Goal: Information Seeking & Learning: Learn about a topic

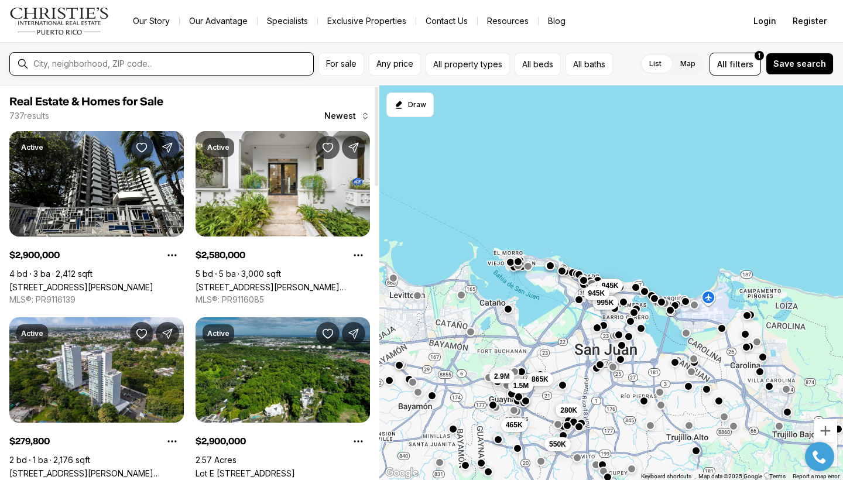
click at [80, 66] on input "text" at bounding box center [170, 64] width 275 height 11
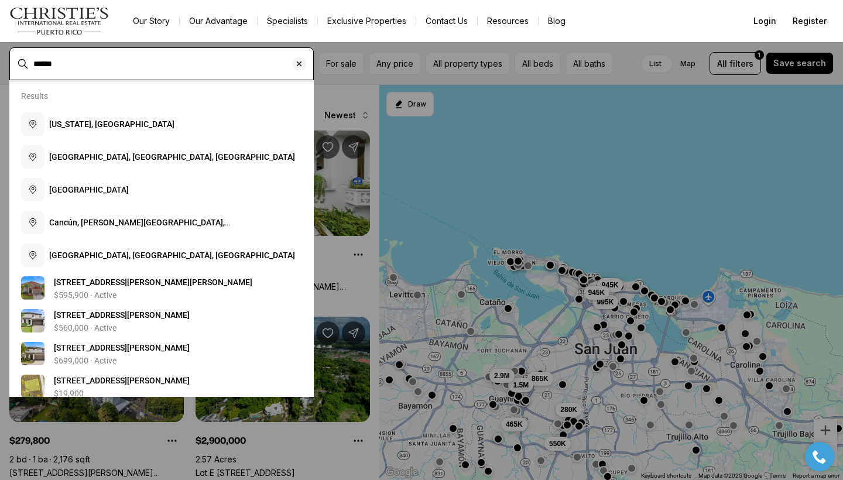
type input "******"
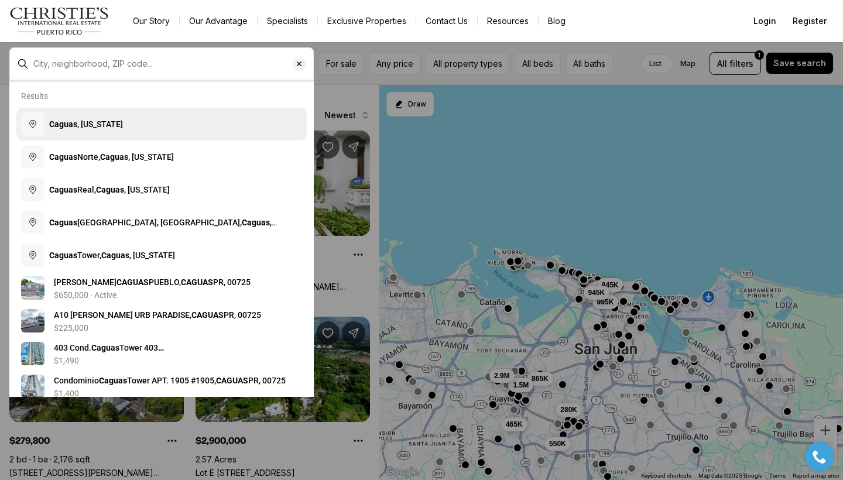
click at [109, 130] on span "[GEOGRAPHIC_DATA] , [US_STATE]" at bounding box center [86, 124] width 74 height 12
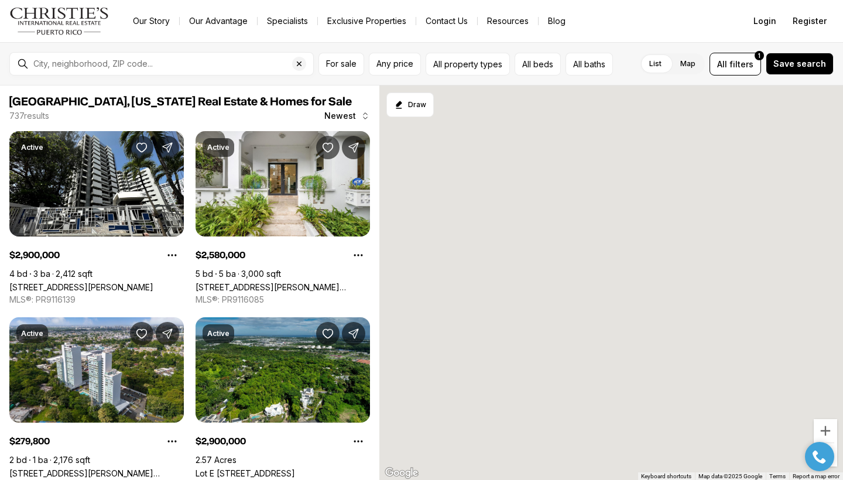
type input "**********"
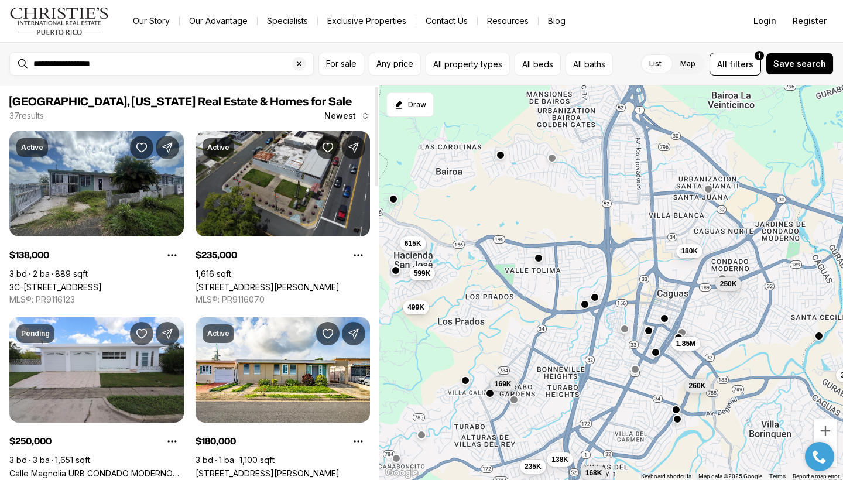
click at [375, 261] on div at bounding box center [376, 282] width 6 height 394
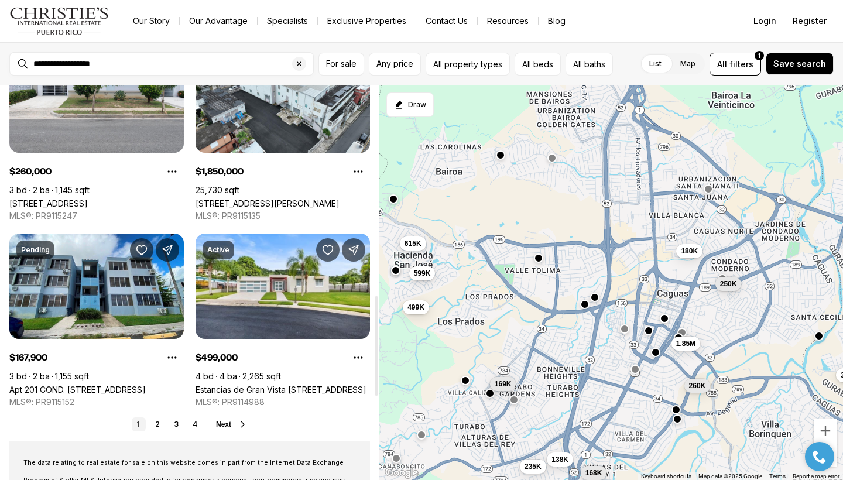
scroll to position [833, 0]
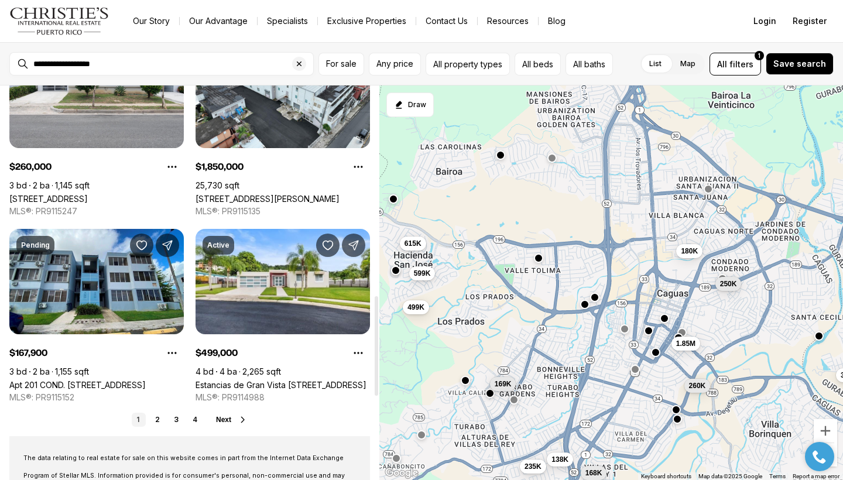
drag, startPoint x: 376, startPoint y: 266, endPoint x: 373, endPoint y: 351, distance: 84.9
click at [375, 351] on div at bounding box center [377, 345] width 4 height 99
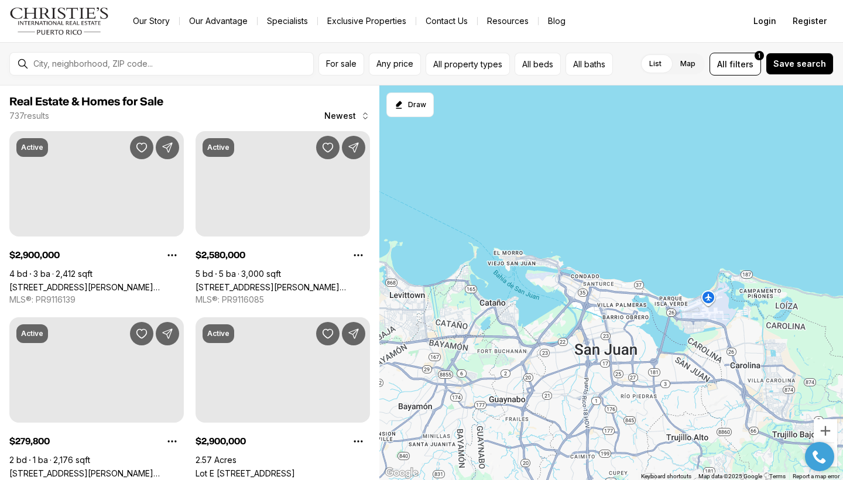
scroll to position [833, 0]
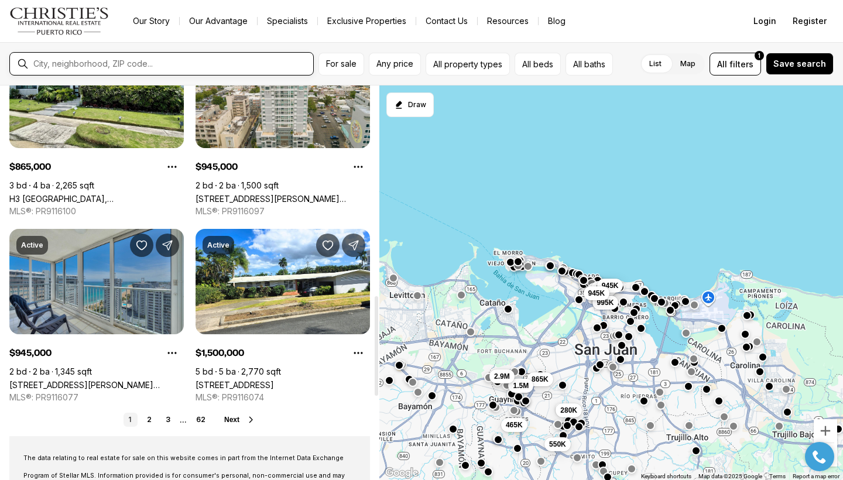
click at [68, 64] on input "text" at bounding box center [170, 64] width 275 height 11
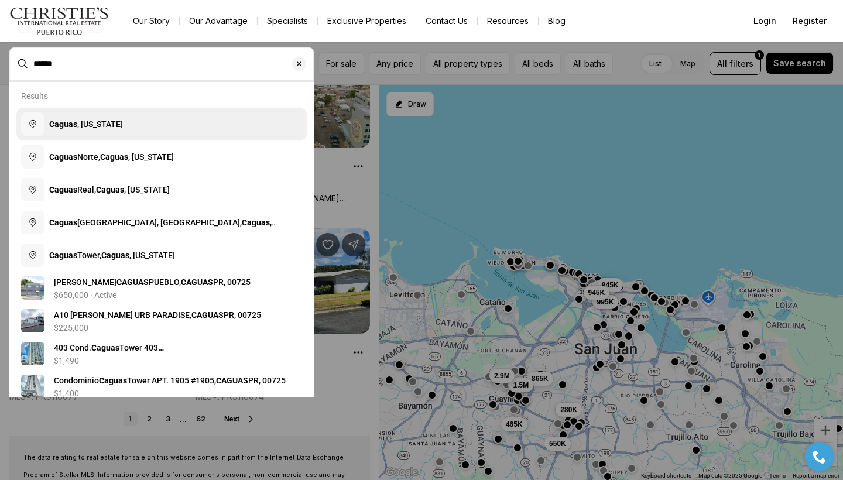
click at [74, 128] on b "Caguas" at bounding box center [63, 123] width 28 height 9
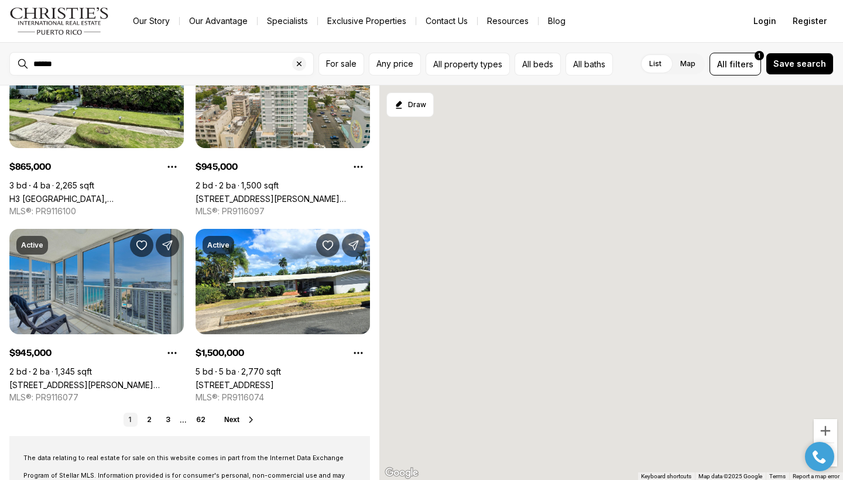
type input "**********"
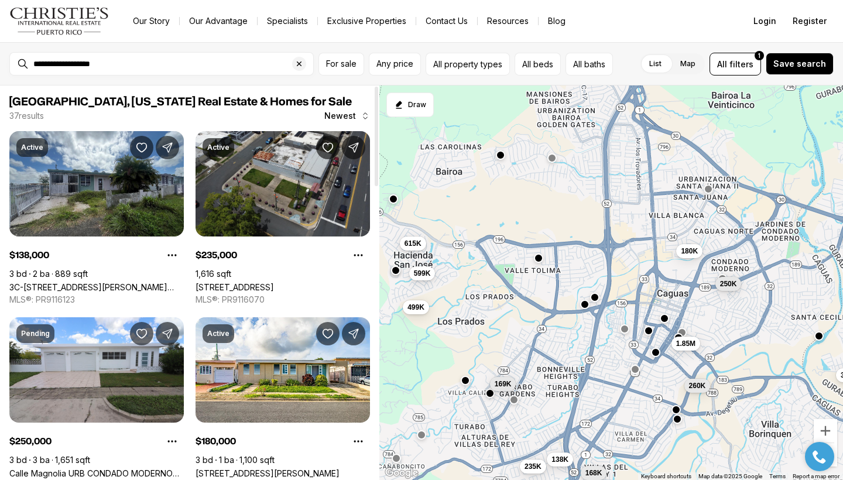
scroll to position [578, 0]
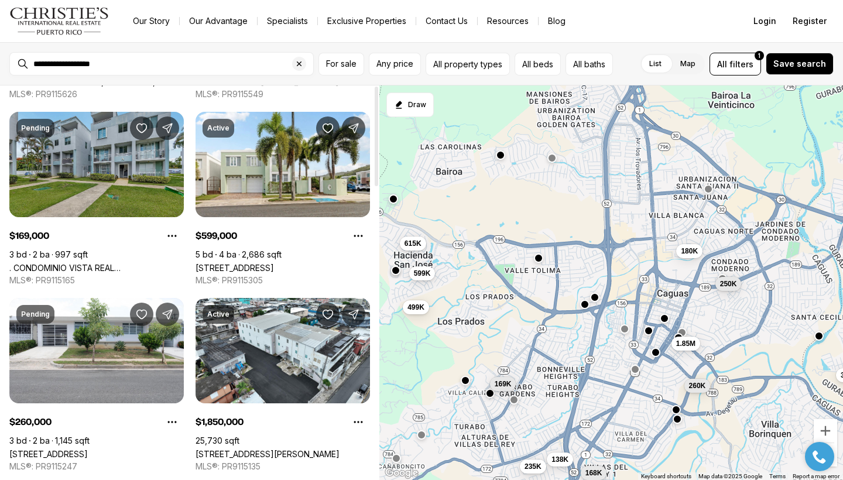
click at [374, 282] on div at bounding box center [376, 282] width 6 height 394
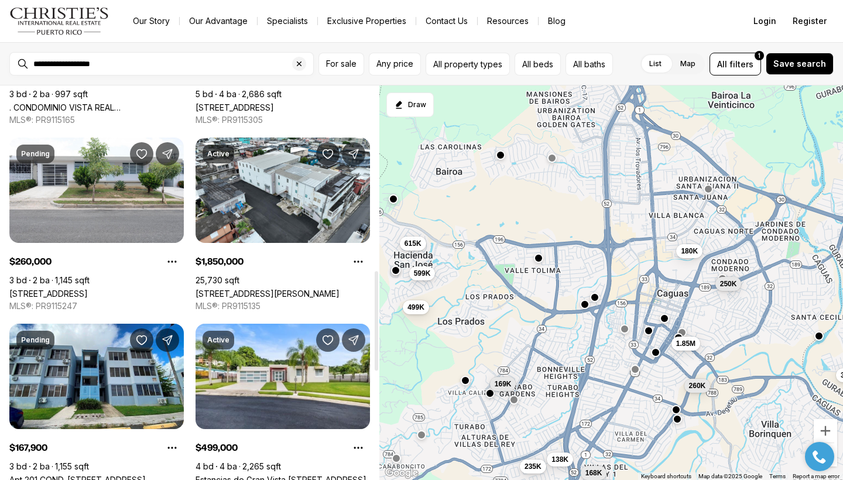
drag, startPoint x: 376, startPoint y: 285, endPoint x: 376, endPoint y: 327, distance: 42.1
click at [376, 327] on div at bounding box center [377, 320] width 4 height 99
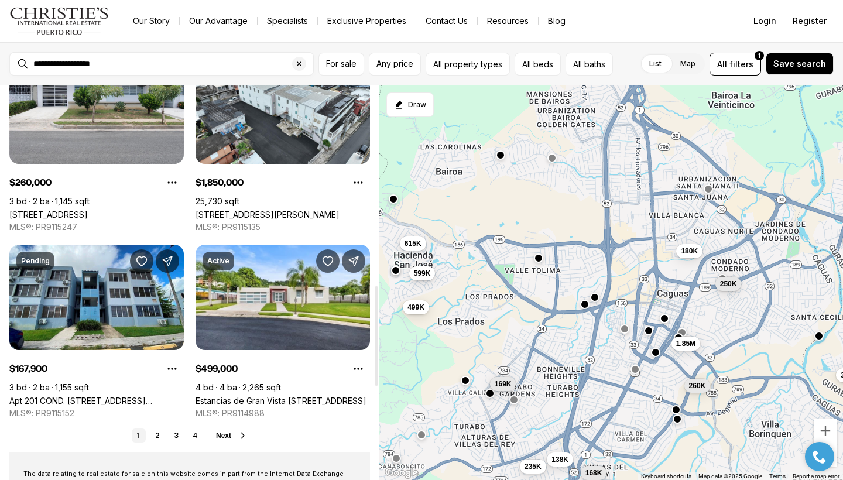
drag, startPoint x: 375, startPoint y: 348, endPoint x: 375, endPoint y: 368, distance: 19.3
click at [375, 368] on div at bounding box center [377, 335] width 4 height 99
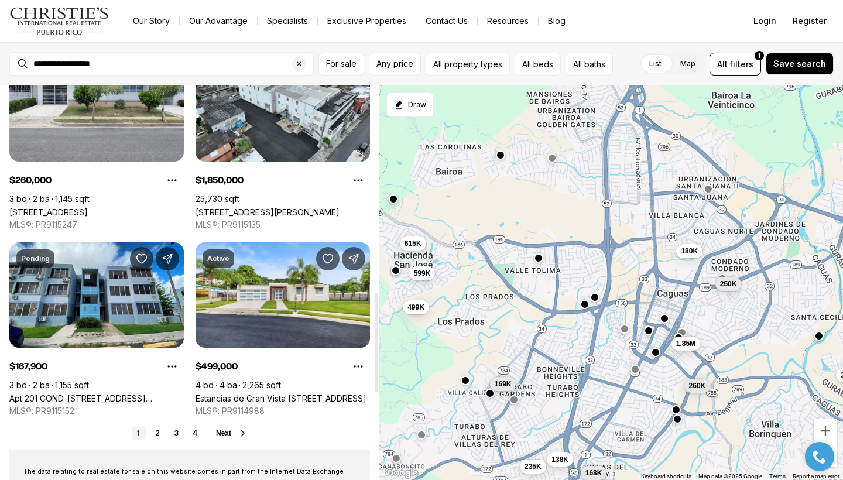
click at [222, 430] on span "Next" at bounding box center [223, 433] width 15 height 8
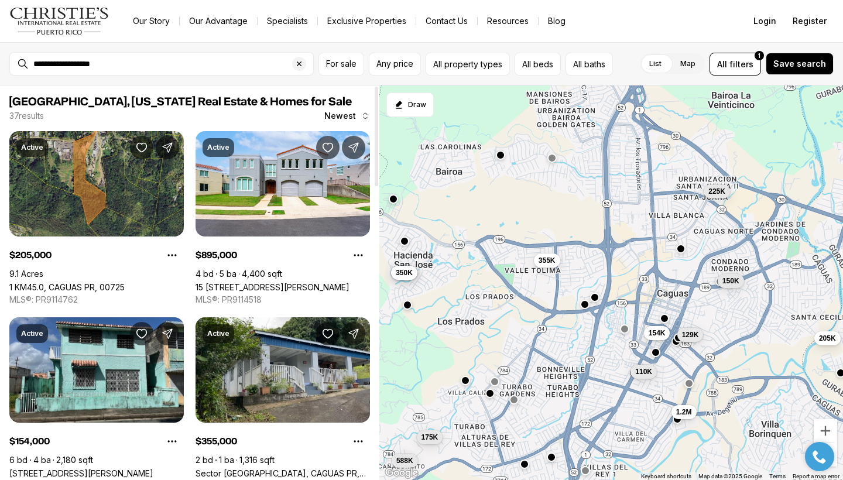
scroll to position [1165, 0]
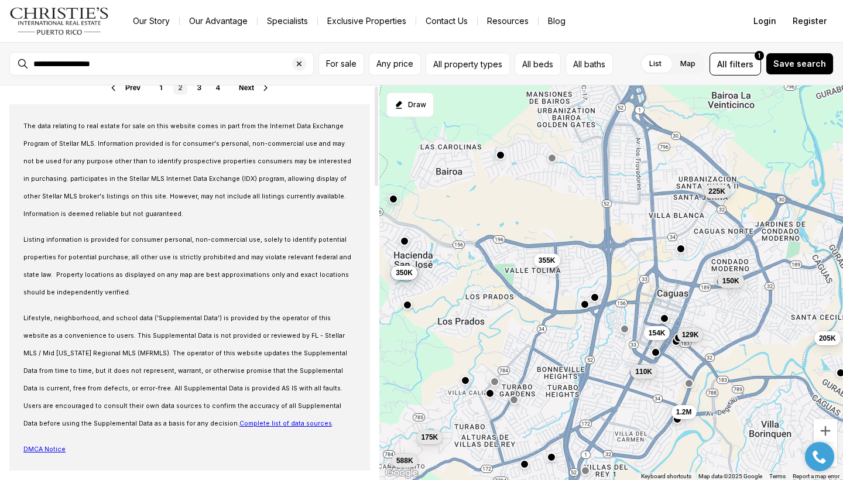
click at [377, 438] on div at bounding box center [376, 282] width 6 height 394
